Goal: Go to known website: Access a specific website the user already knows

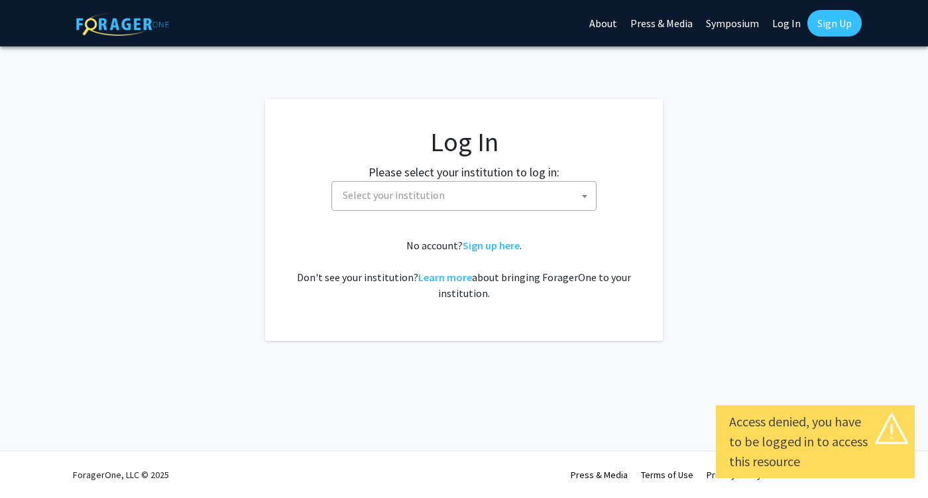
select select
click at [413, 209] on span "Select your institution" at bounding box center [463, 196] width 265 height 30
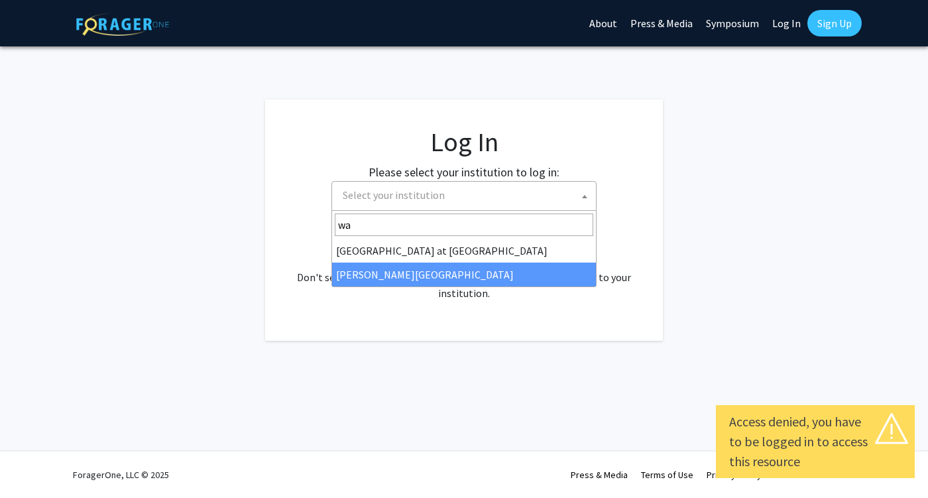
type input "wa"
select select "21"
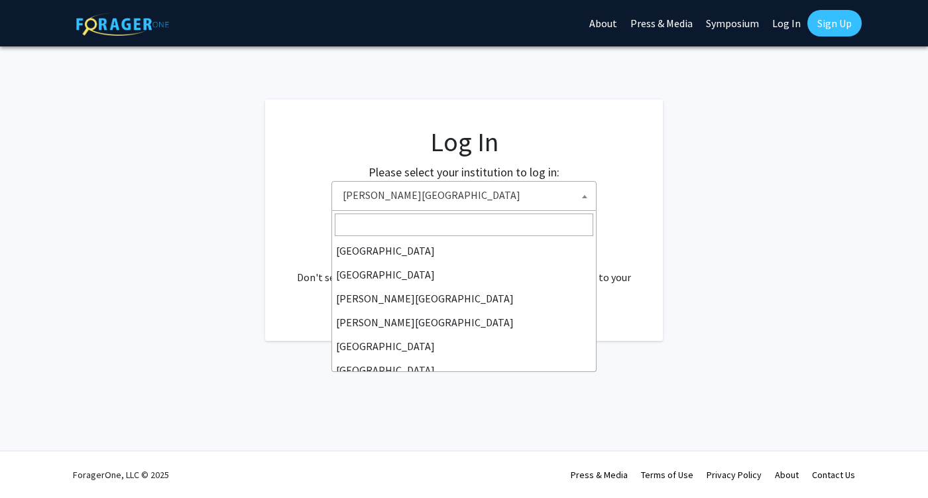
click at [382, 190] on span "Wayne State University" at bounding box center [466, 195] width 258 height 27
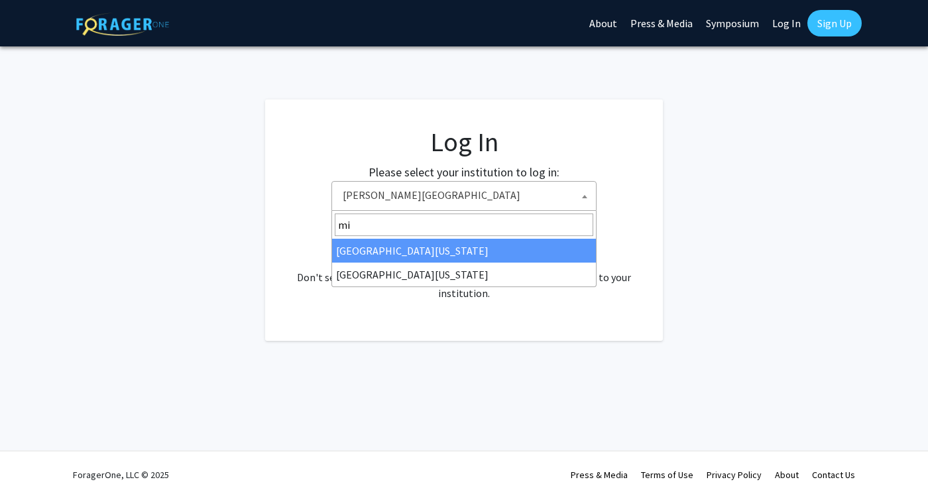
type input "mi"
click at [443, 192] on span "Wayne State University" at bounding box center [466, 195] width 258 height 27
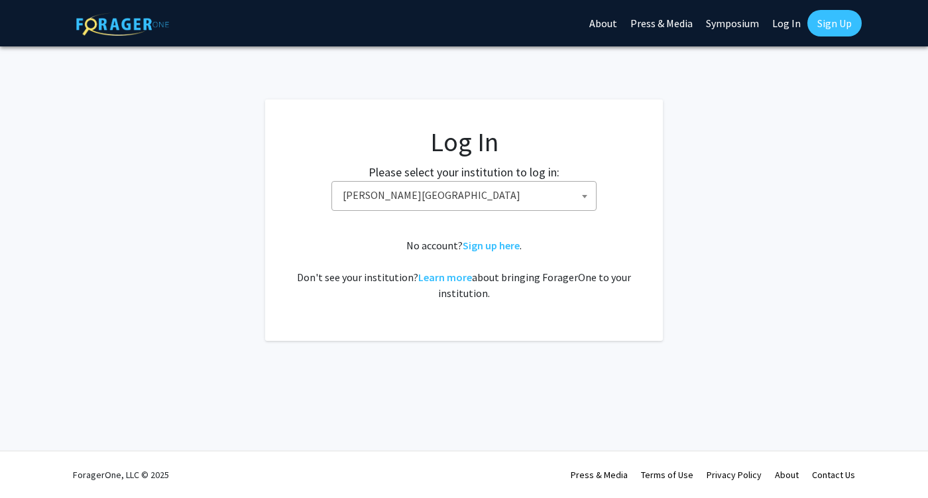
click at [441, 192] on span "Wayne State University" at bounding box center [466, 195] width 258 height 27
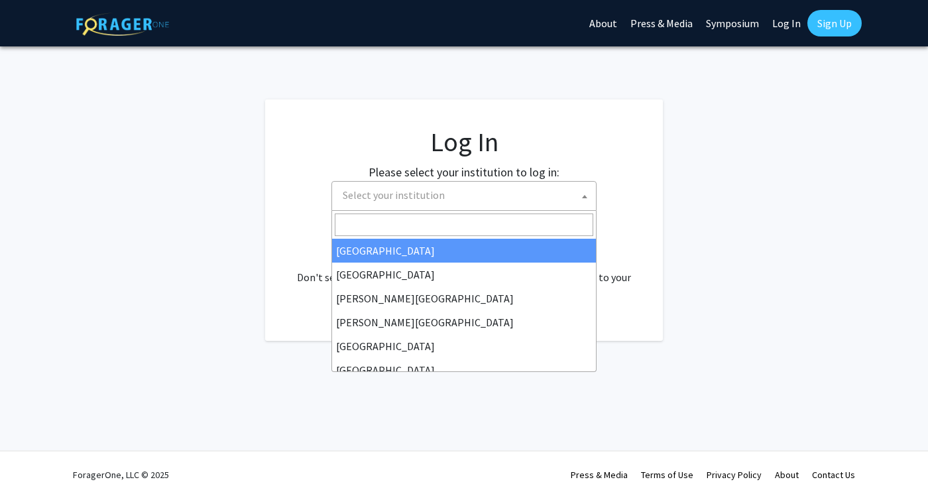
click at [427, 197] on span "Select your institution" at bounding box center [394, 194] width 102 height 13
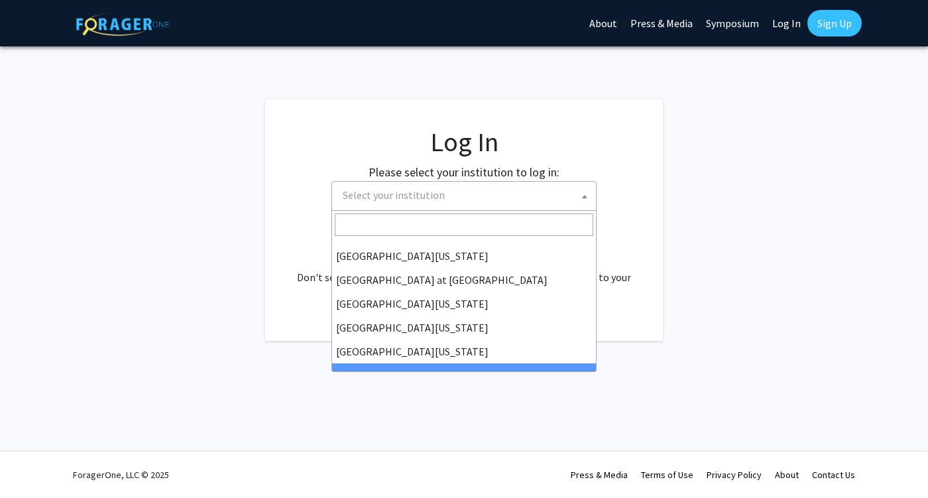
select select "21"
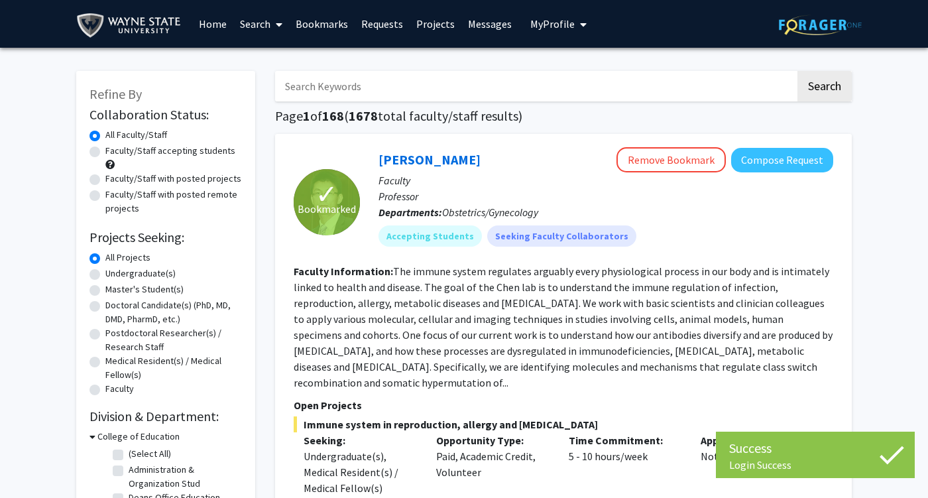
scroll to position [26, 0]
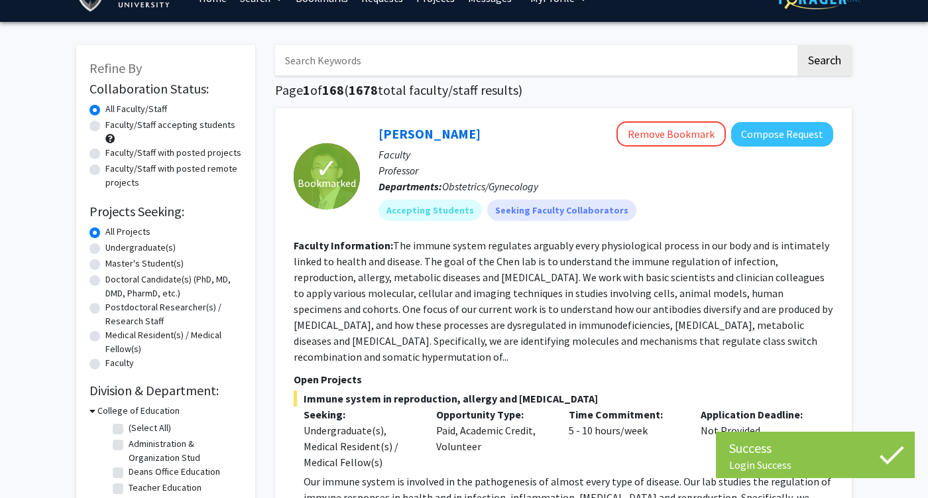
click at [153, 246] on label "Undergraduate(s)" at bounding box center [140, 248] width 70 height 14
click at [114, 246] on input "Undergraduate(s)" at bounding box center [109, 245] width 9 height 9
radio input "true"
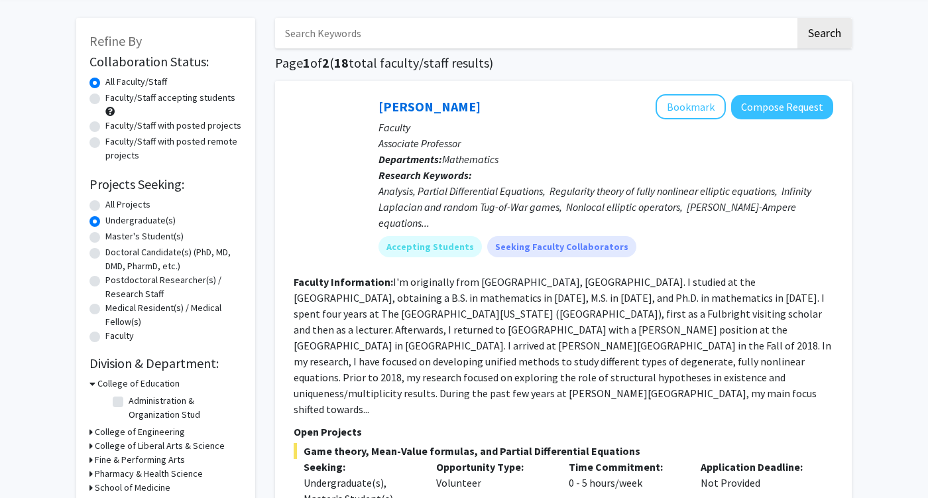
scroll to position [227, 0]
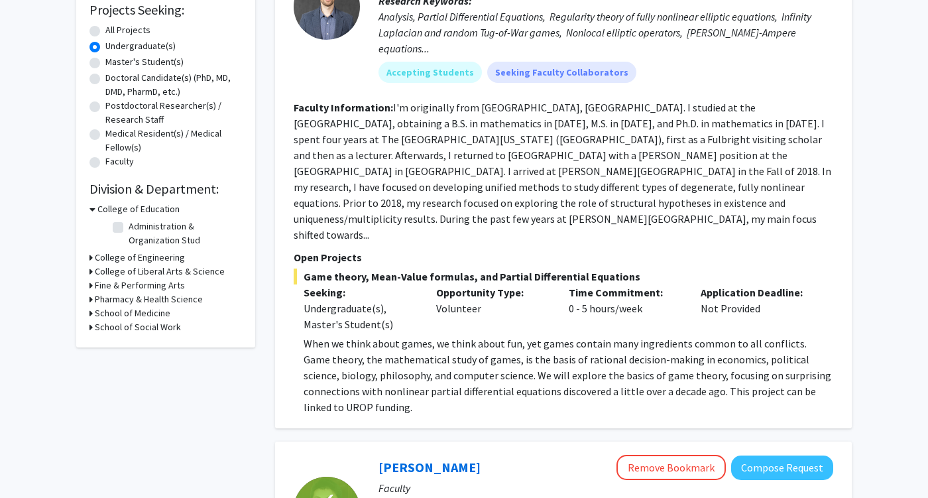
click at [88, 313] on div "Refine By Collaboration Status: Collaboration Status All Faculty/Staff Collabor…" at bounding box center [165, 96] width 179 height 504
click at [91, 315] on icon at bounding box center [90, 313] width 3 height 14
click at [129, 331] on label "Obstetrics/Gynecology" at bounding box center [176, 330] width 94 height 14
click at [129, 331] on input "Obstetrics/Gynecology" at bounding box center [133, 327] width 9 height 9
checkbox input "true"
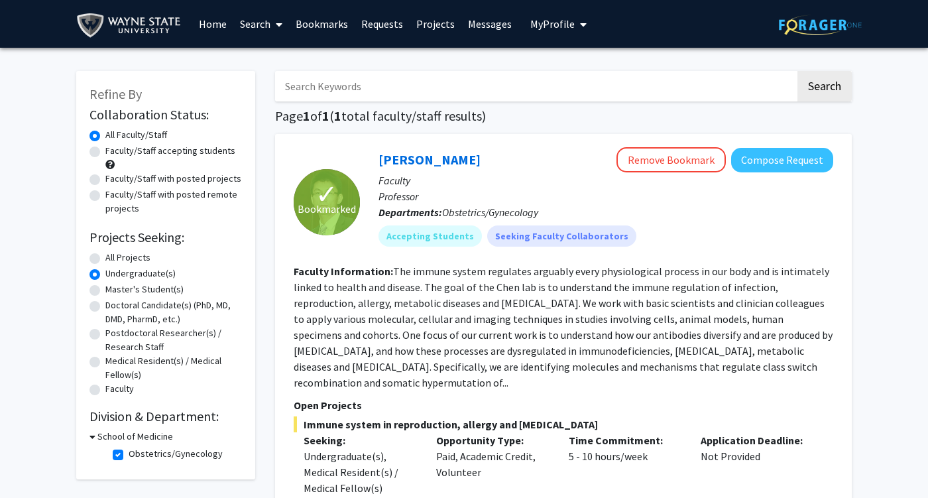
click at [176, 156] on label "Faculty/Staff accepting students" at bounding box center [170, 151] width 130 height 14
click at [114, 152] on input "Faculty/Staff accepting students" at bounding box center [109, 148] width 9 height 9
radio input "true"
click at [129, 264] on label "All Projects" at bounding box center [127, 257] width 45 height 14
click at [114, 259] on input "All Projects" at bounding box center [109, 254] width 9 height 9
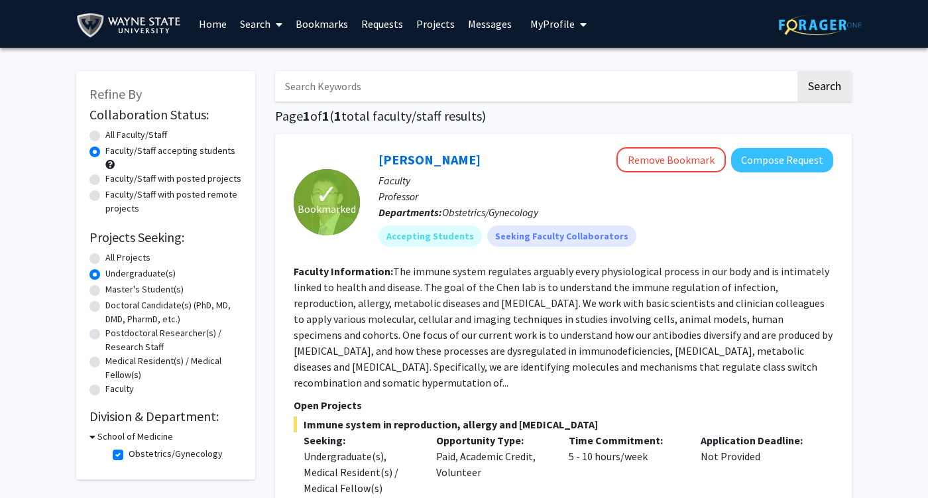
radio input "true"
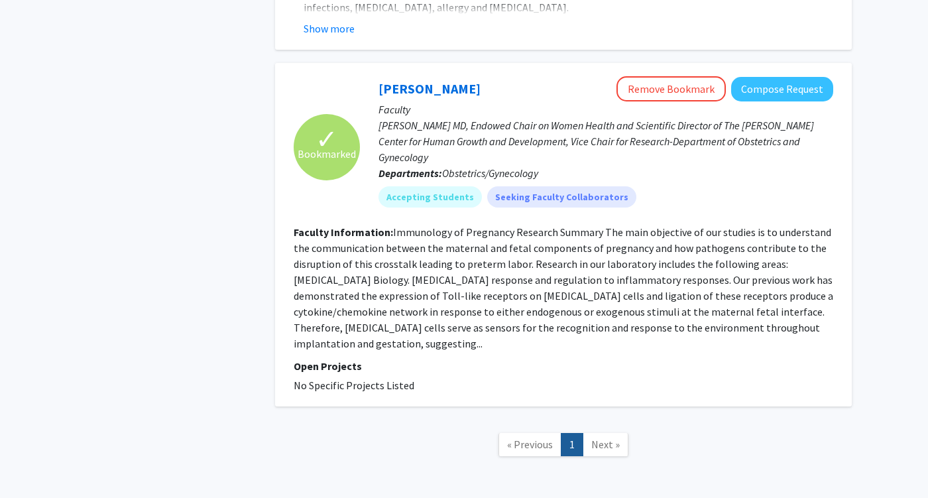
scroll to position [584, 0]
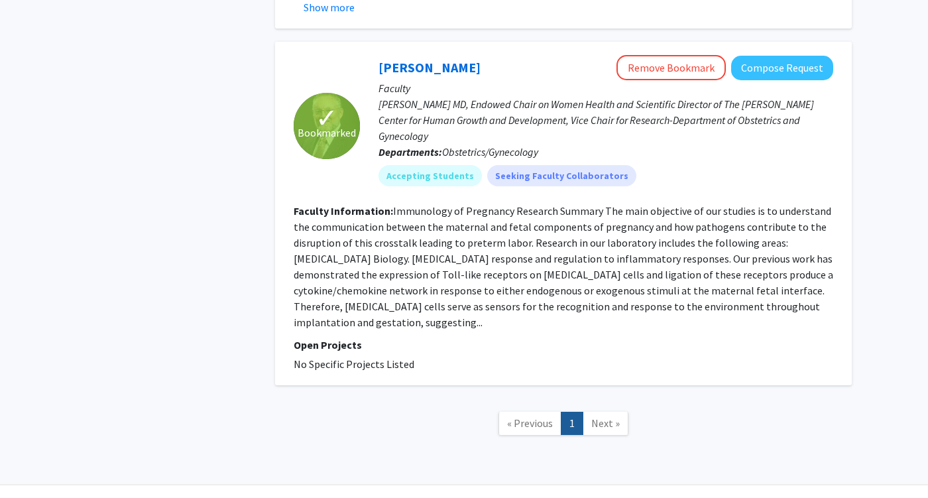
click at [601, 412] on link "Next »" at bounding box center [605, 423] width 46 height 23
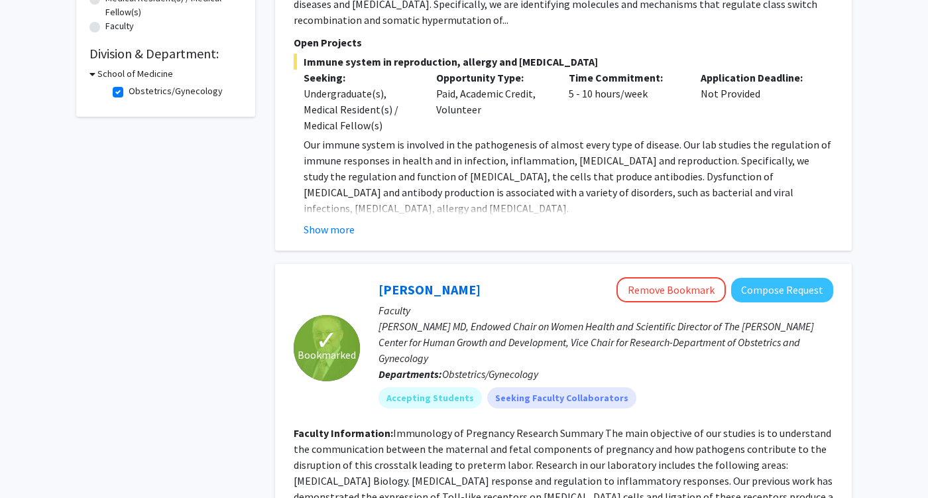
scroll to position [158, 0]
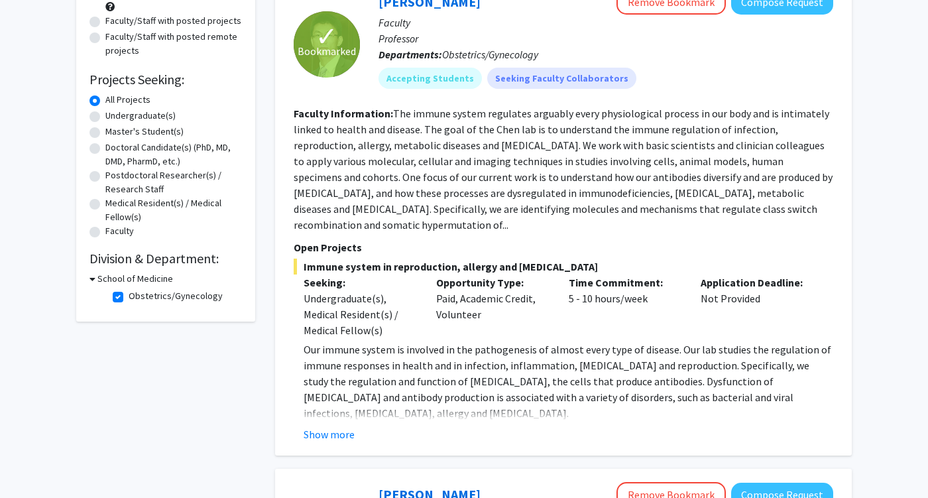
click at [129, 296] on label "Obstetrics/Gynecology" at bounding box center [176, 296] width 94 height 14
click at [129, 296] on input "Obstetrics/Gynecology" at bounding box center [133, 293] width 9 height 9
checkbox input "false"
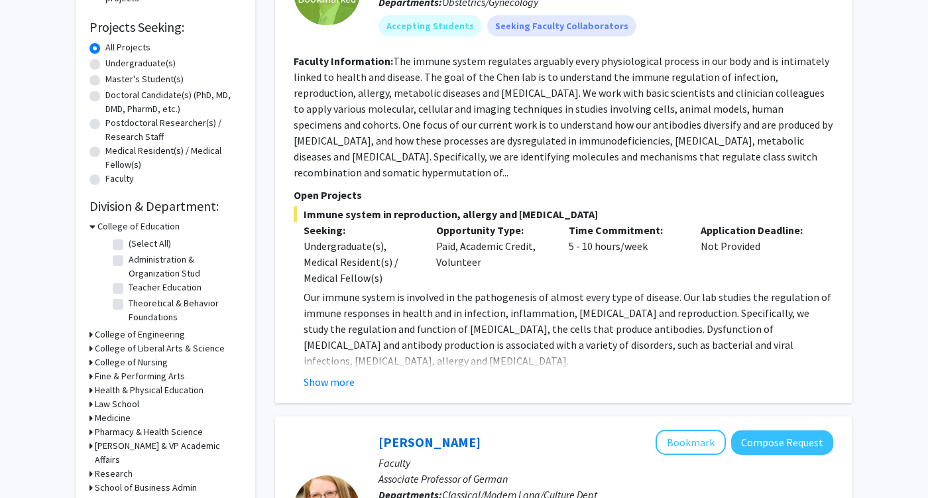
scroll to position [306, 0]
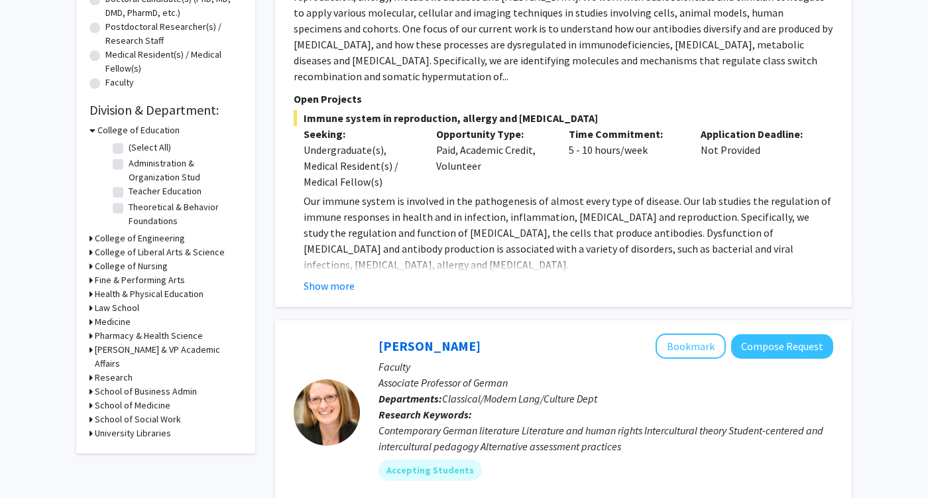
click at [90, 323] on icon at bounding box center [90, 322] width 3 height 14
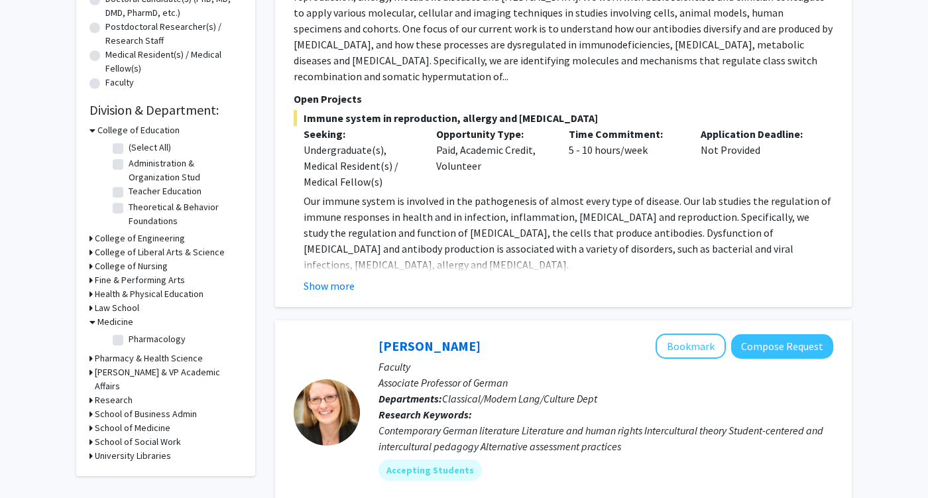
click at [91, 421] on icon at bounding box center [90, 428] width 3 height 14
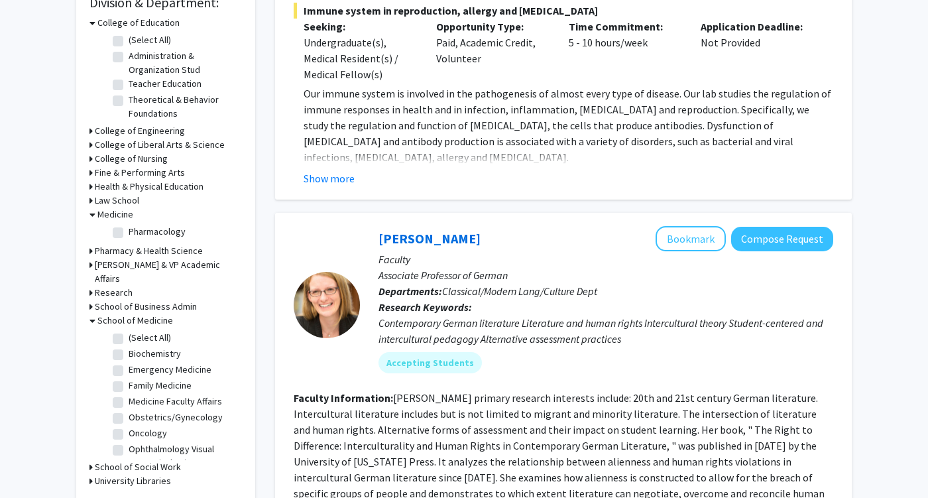
scroll to position [443, 0]
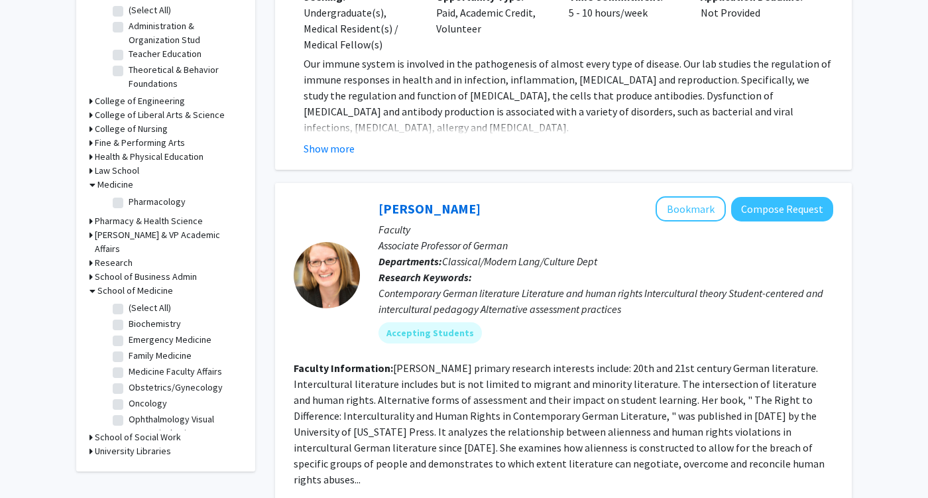
click at [129, 301] on label "(Select All)" at bounding box center [150, 308] width 42 height 14
click at [129, 301] on input "(Select All)" at bounding box center [133, 305] width 9 height 9
checkbox input "true"
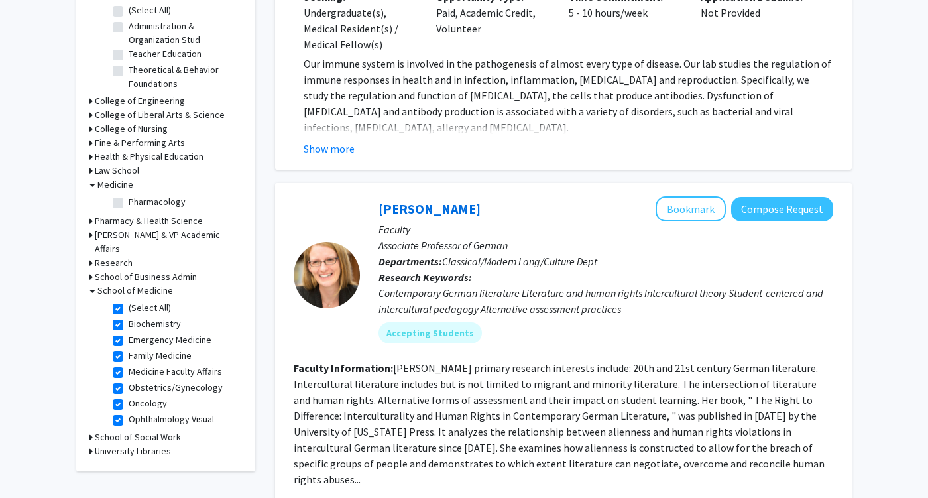
checkbox input "true"
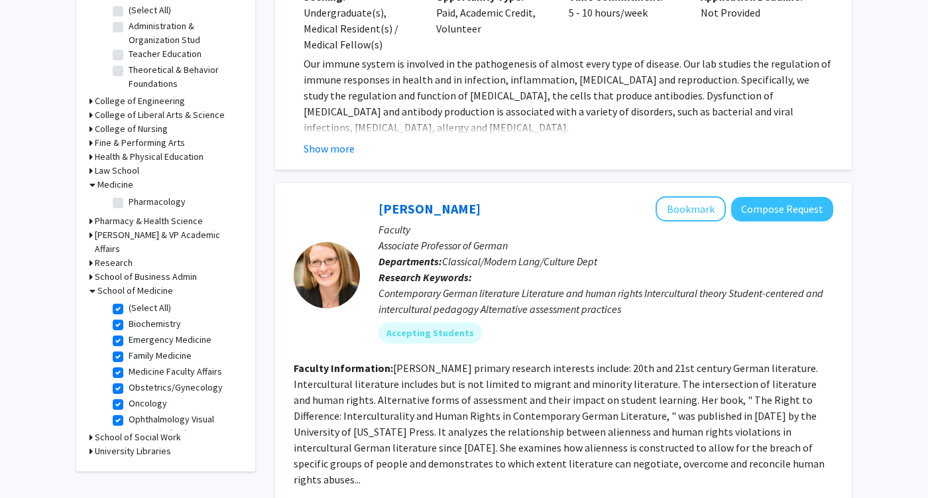
checkbox input "true"
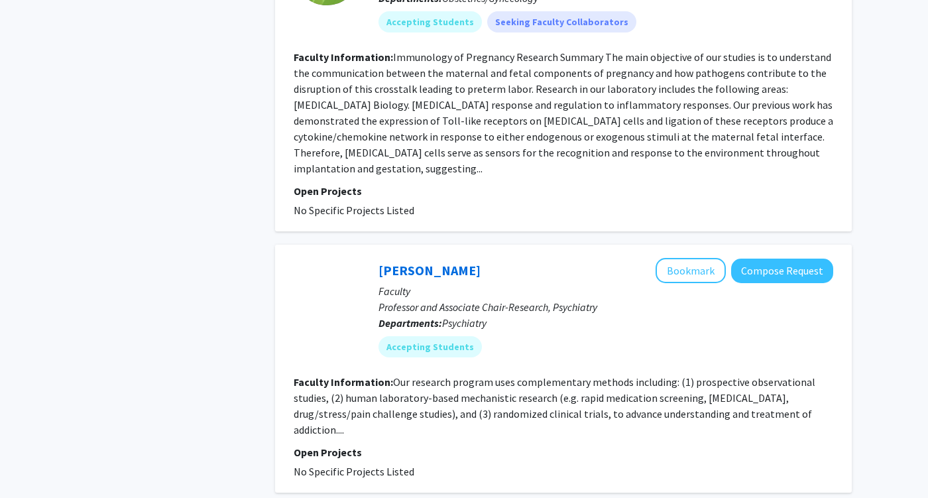
scroll to position [3320, 0]
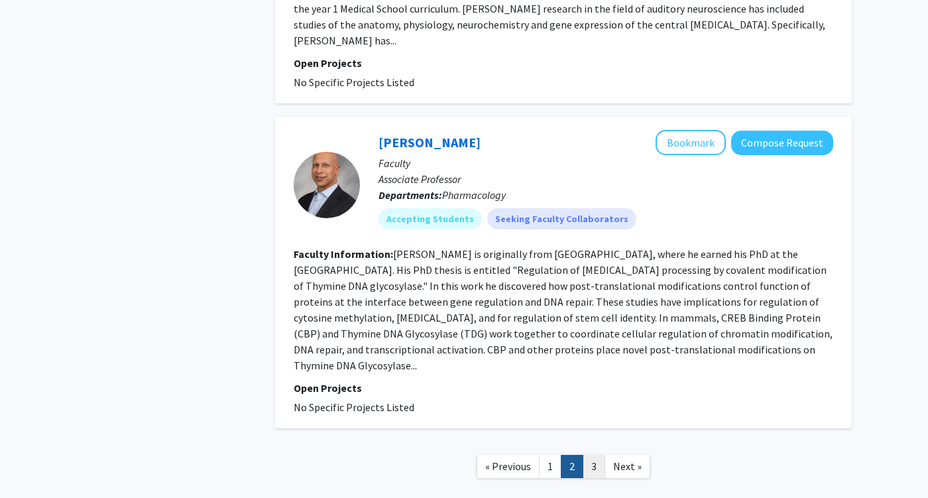
scroll to position [2779, 0]
click at [594, 456] on link "3" at bounding box center [593, 467] width 23 height 23
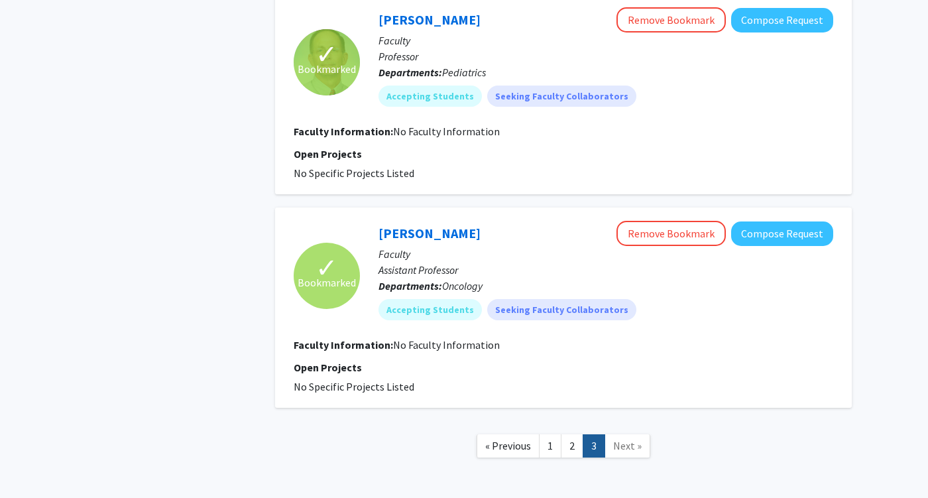
scroll to position [1012, 0]
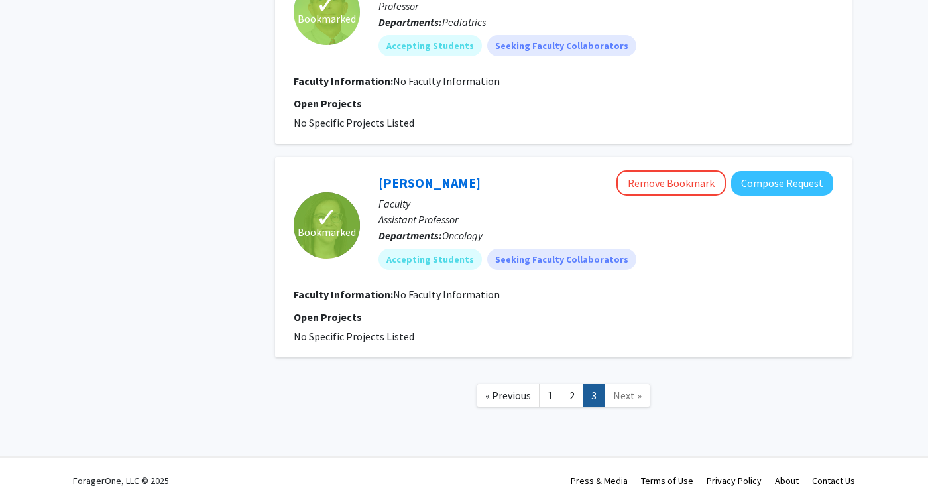
click at [623, 404] on link "Next »" at bounding box center [627, 395] width 46 height 23
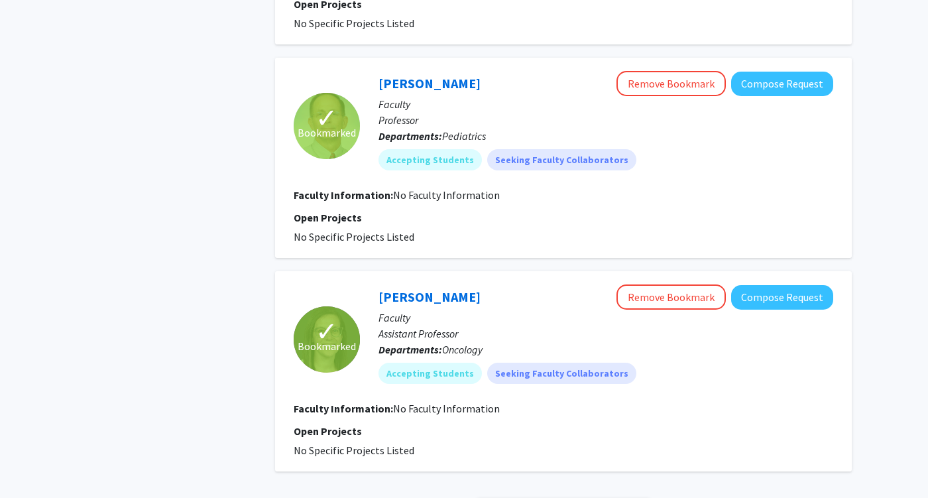
scroll to position [841, 0]
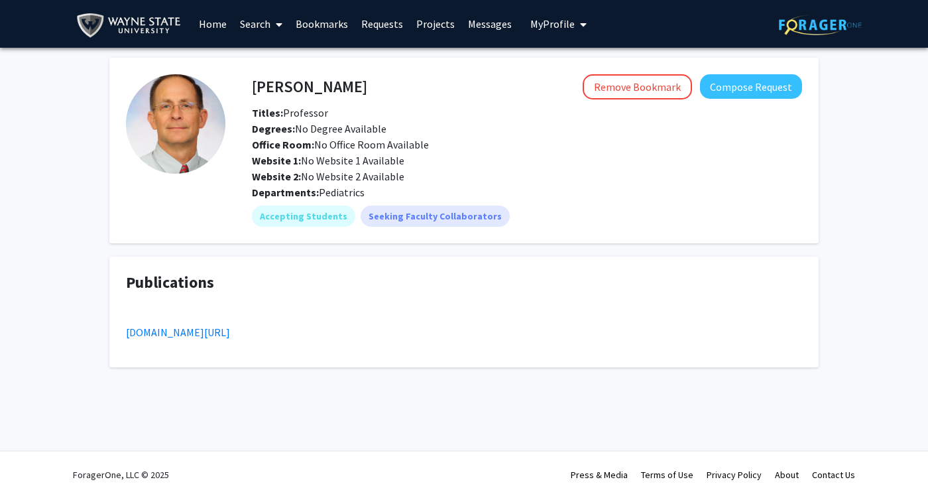
drag, startPoint x: 251, startPoint y: 91, endPoint x: 391, endPoint y: 92, distance: 139.8
click at [391, 92] on div "[PERSON_NAME] Remove Bookmark Compose Request" at bounding box center [527, 86] width 570 height 25
click at [315, 89] on h4 "[PERSON_NAME]" at bounding box center [309, 86] width 115 height 25
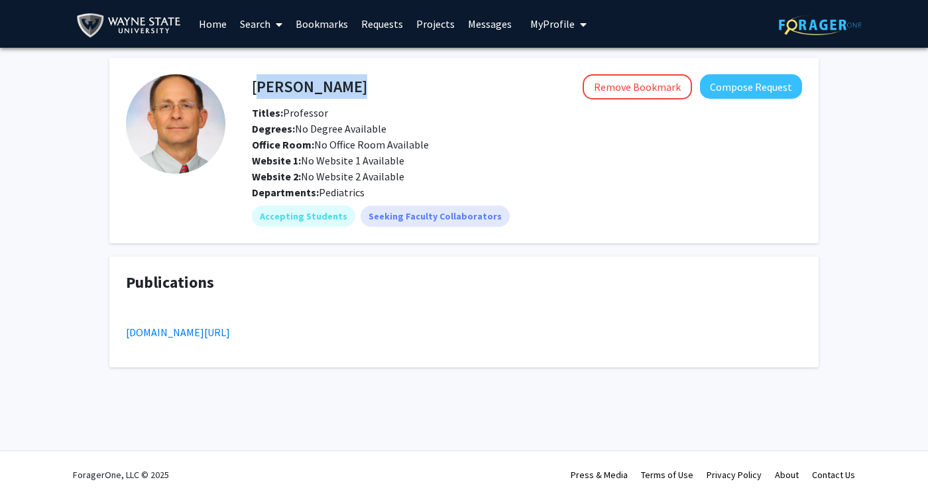
copy h4 "[PERSON_NAME]"
